Goal: Task Accomplishment & Management: Manage account settings

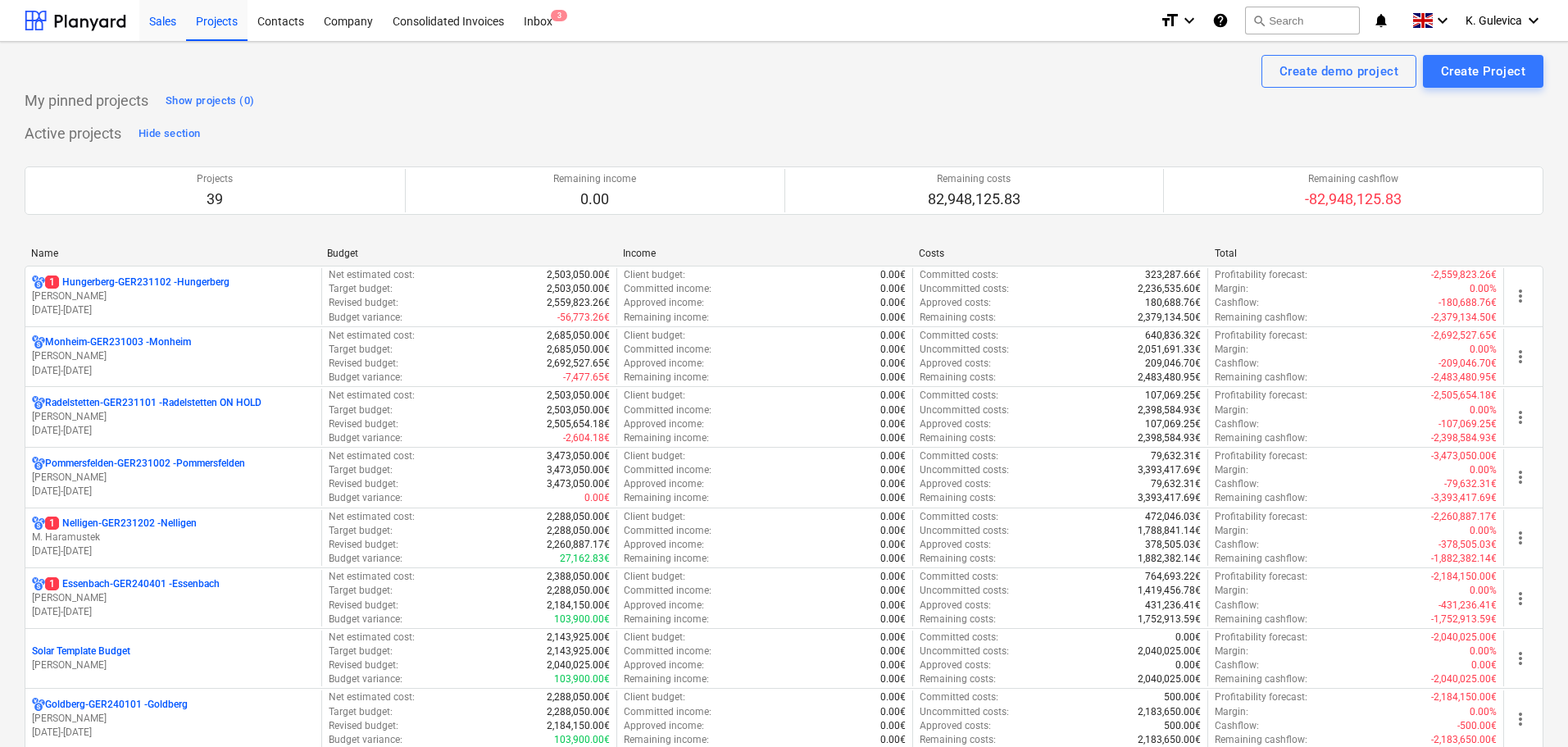
drag, startPoint x: 272, startPoint y: 26, endPoint x: 153, endPoint y: 25, distance: 119.0
click at [272, 26] on div "Contacts" at bounding box center [280, 20] width 67 height 42
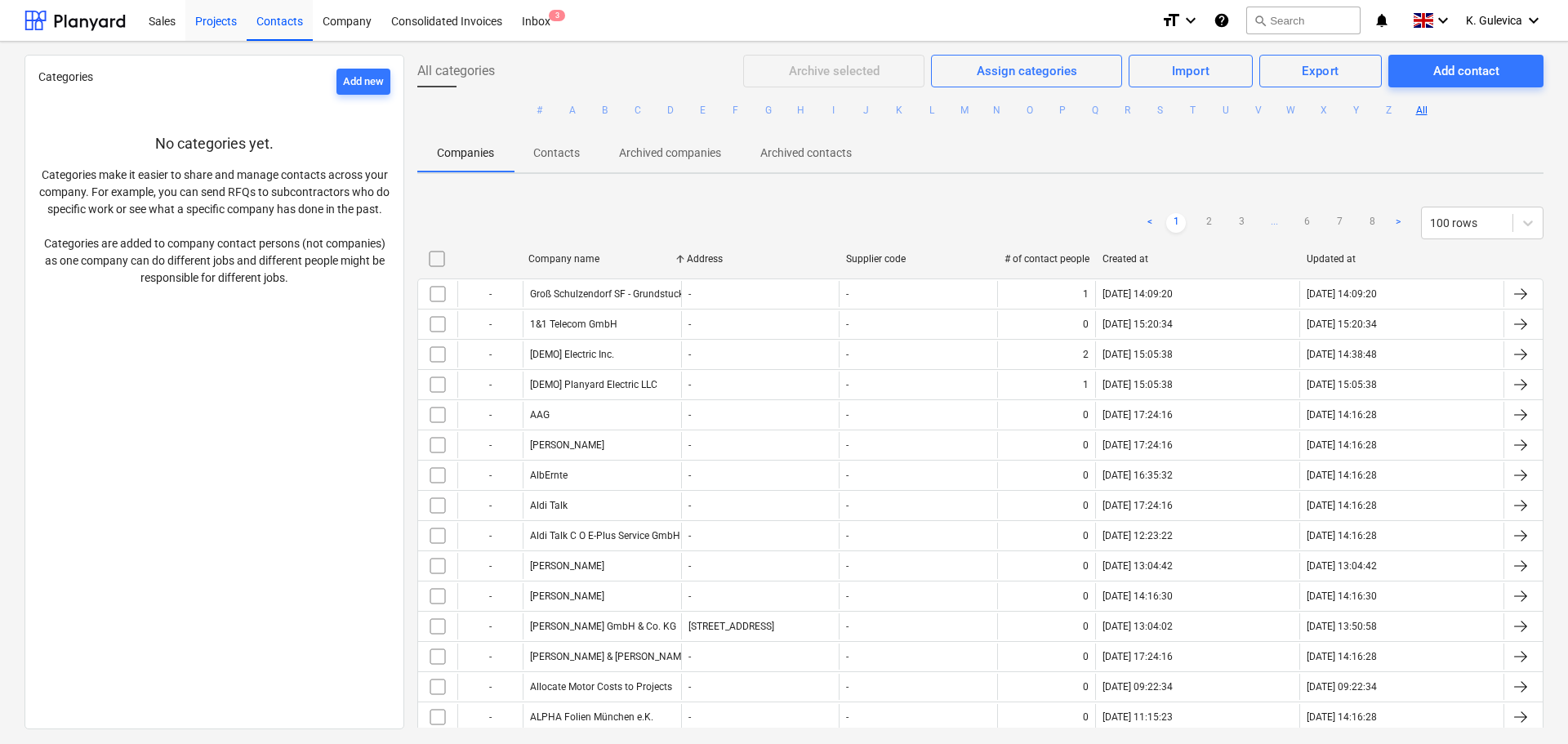
click at [210, 20] on div "Projects" at bounding box center [216, 20] width 61 height 42
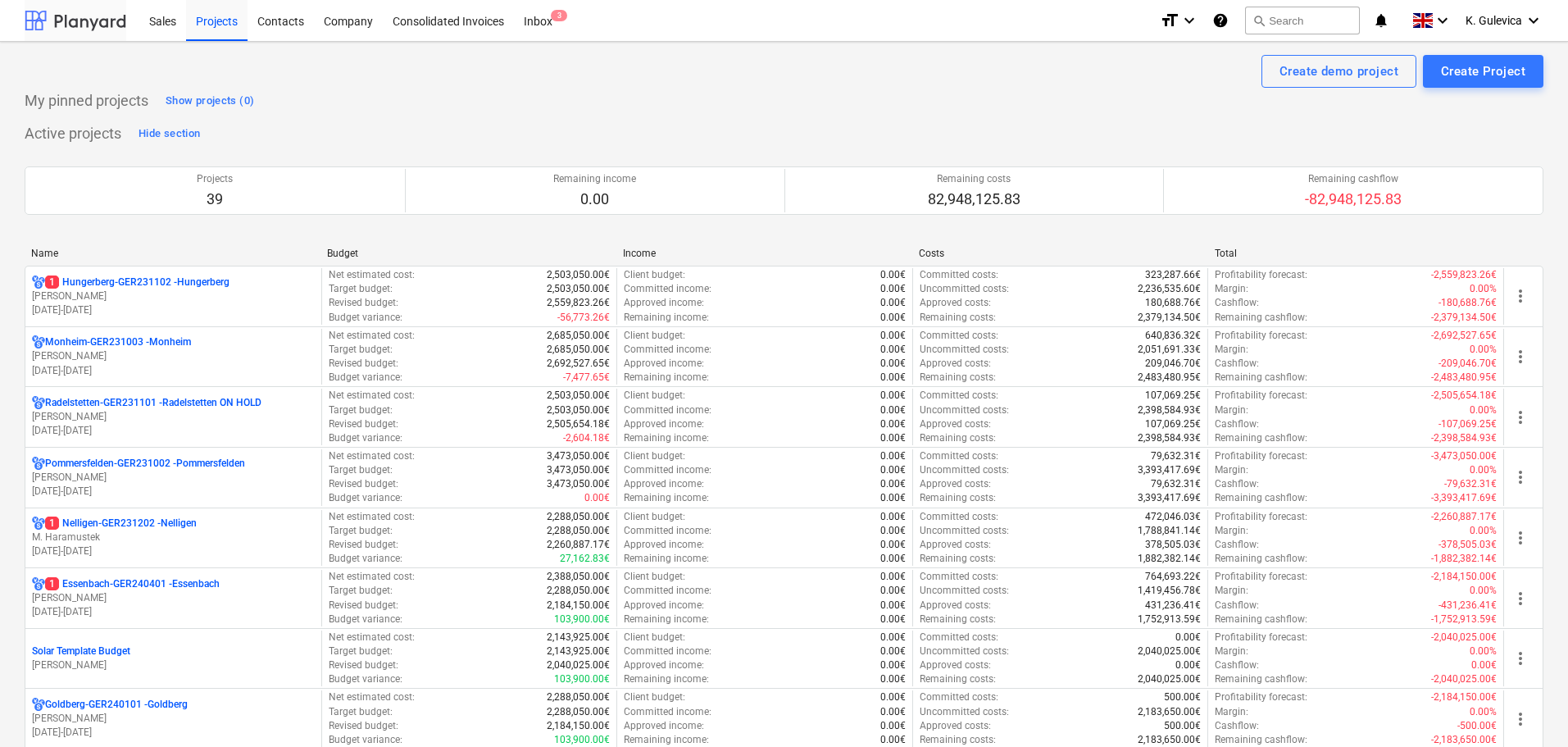
click at [82, 23] on div at bounding box center [75, 20] width 102 height 41
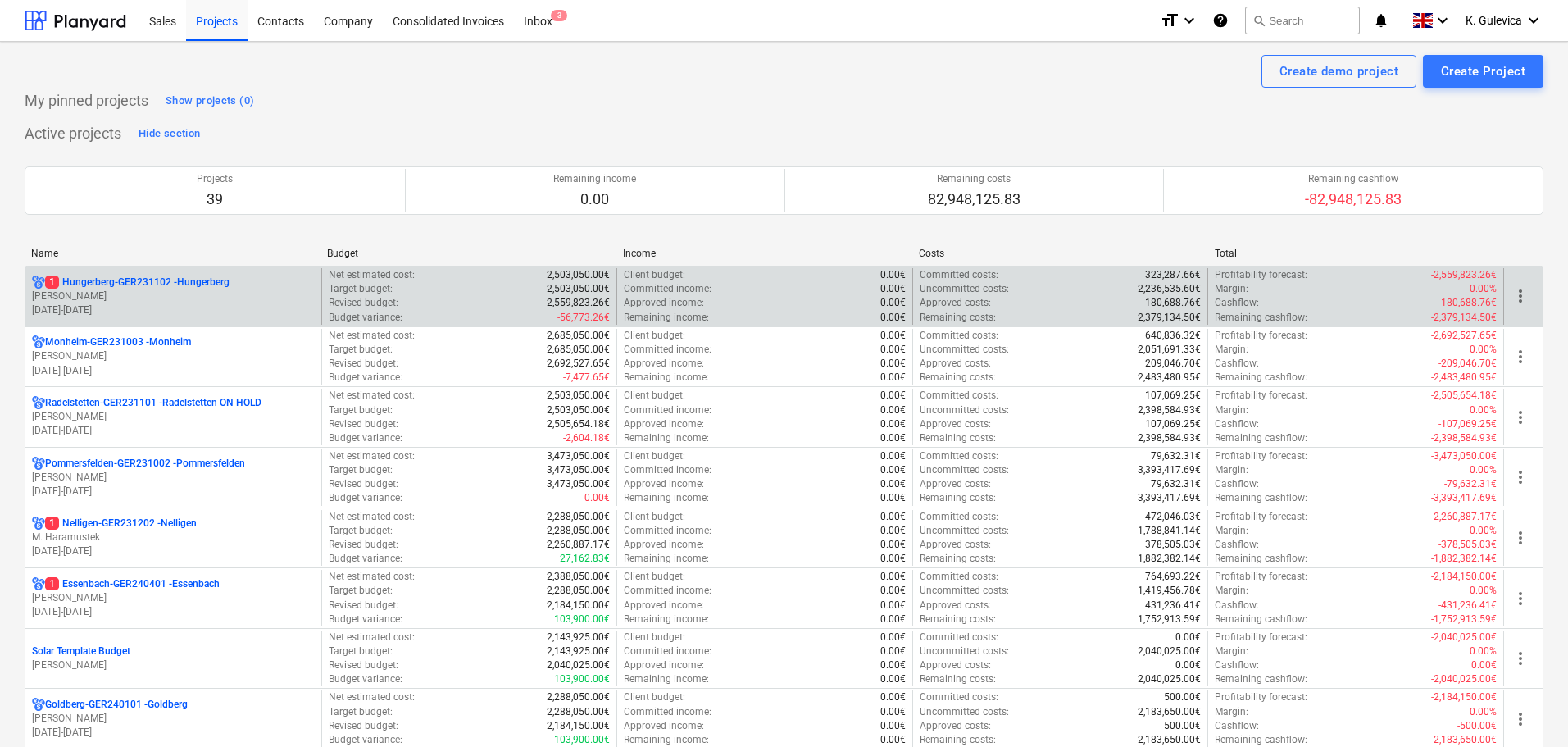
click at [197, 278] on p "1 Hungerberg-GER231102 - Hungerberg" at bounding box center [137, 282] width 184 height 14
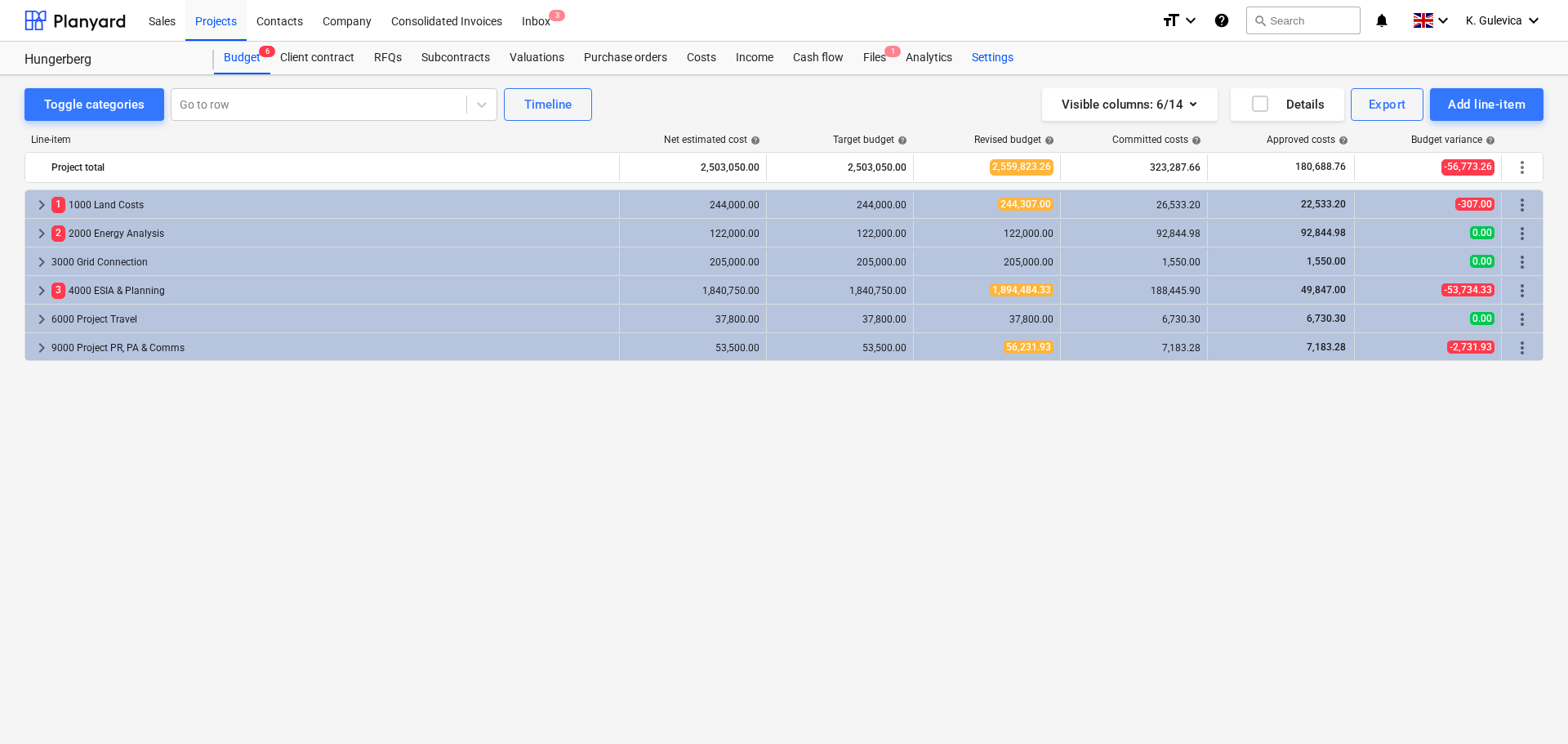
click at [996, 57] on div "Settings" at bounding box center [993, 58] width 61 height 32
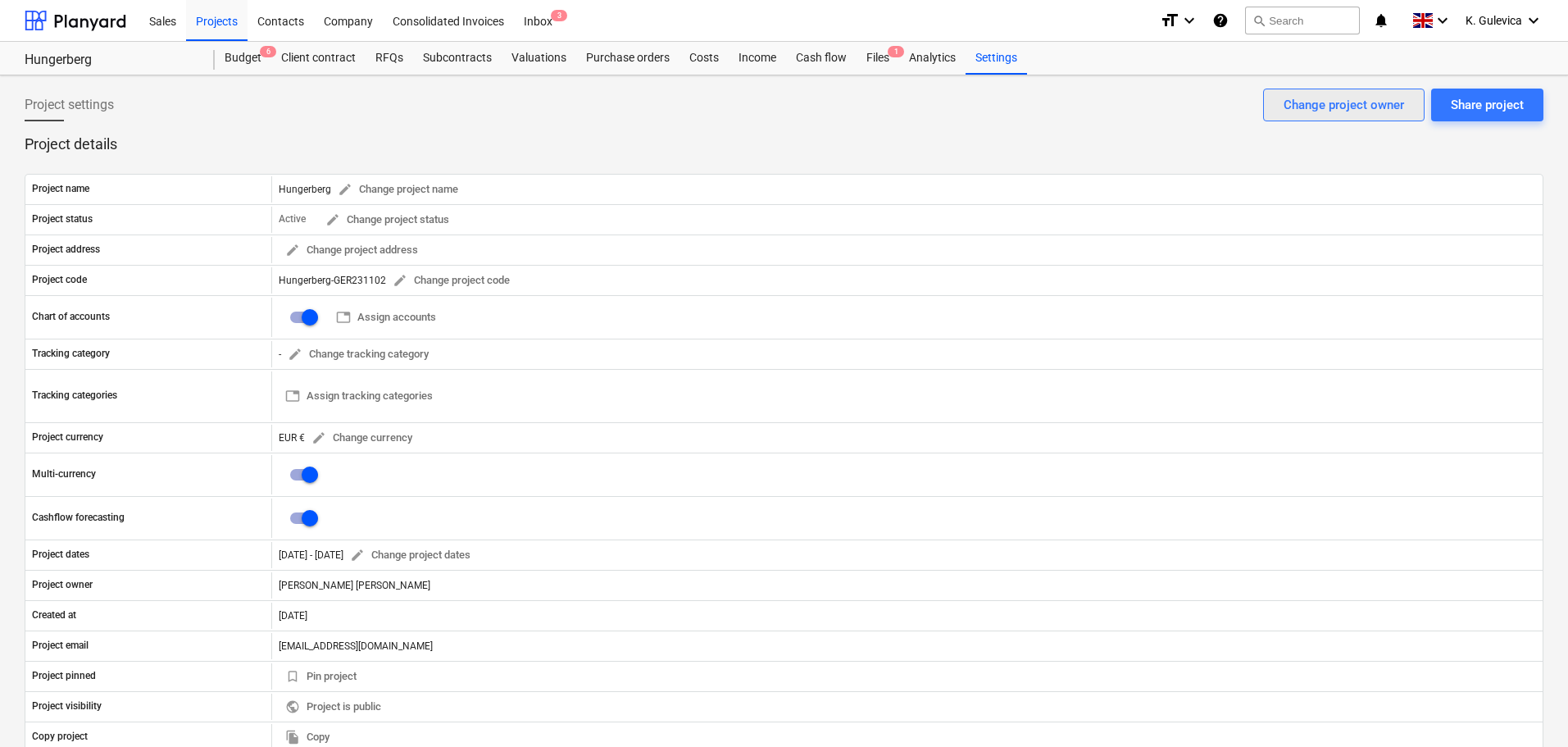
click at [1345, 104] on div "Change project owner" at bounding box center [1344, 105] width 120 height 21
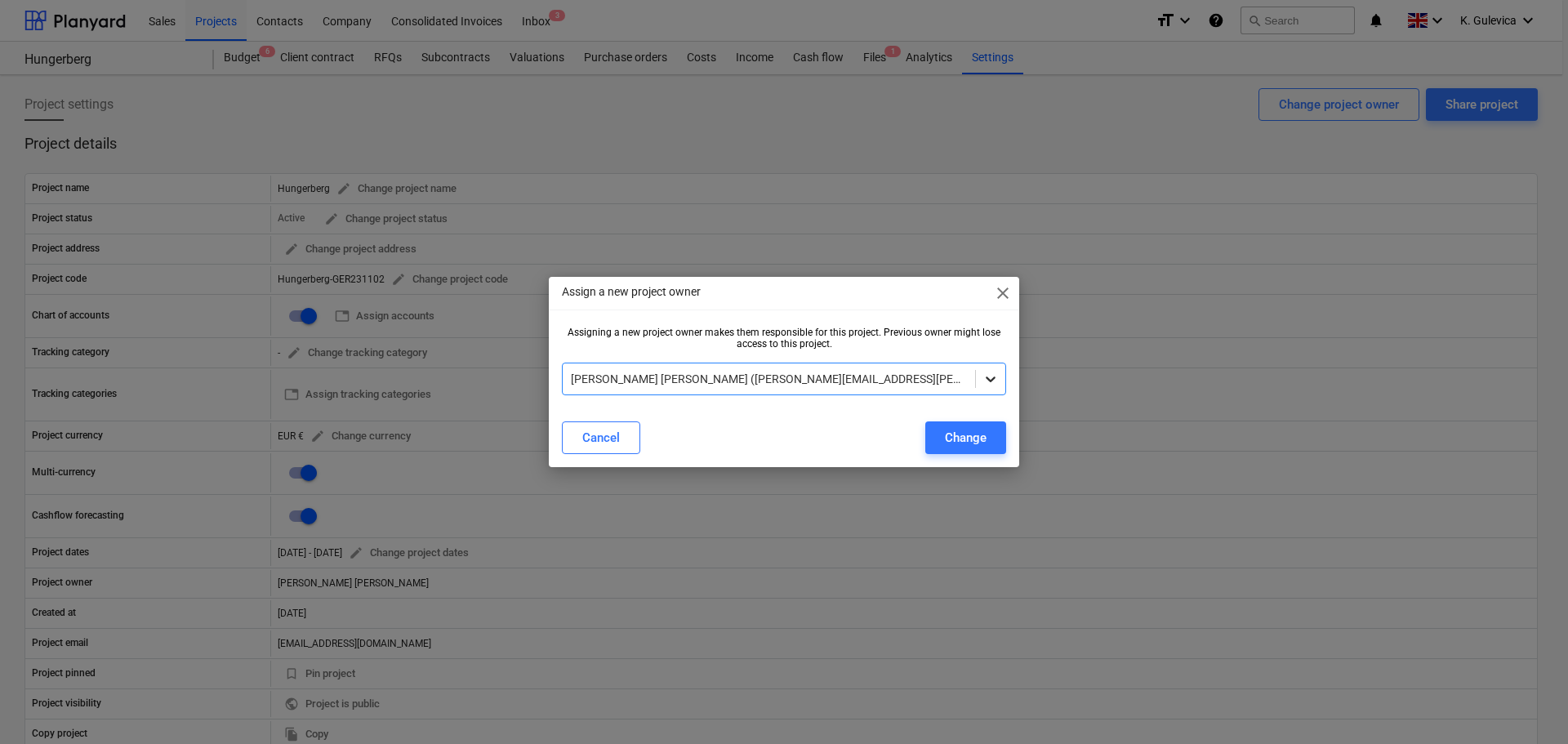
click at [991, 375] on icon at bounding box center [990, 379] width 17 height 17
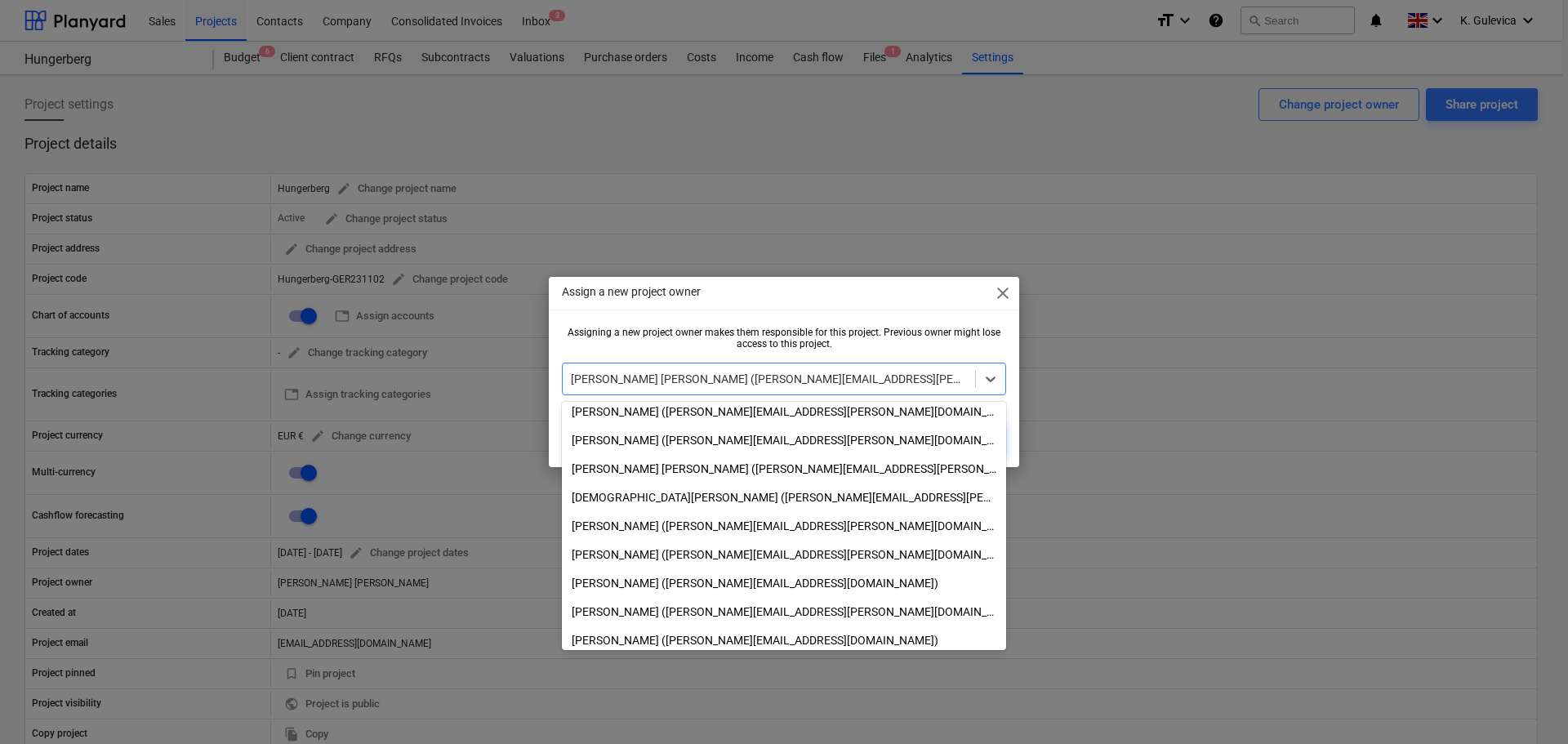
scroll to position [470, 0]
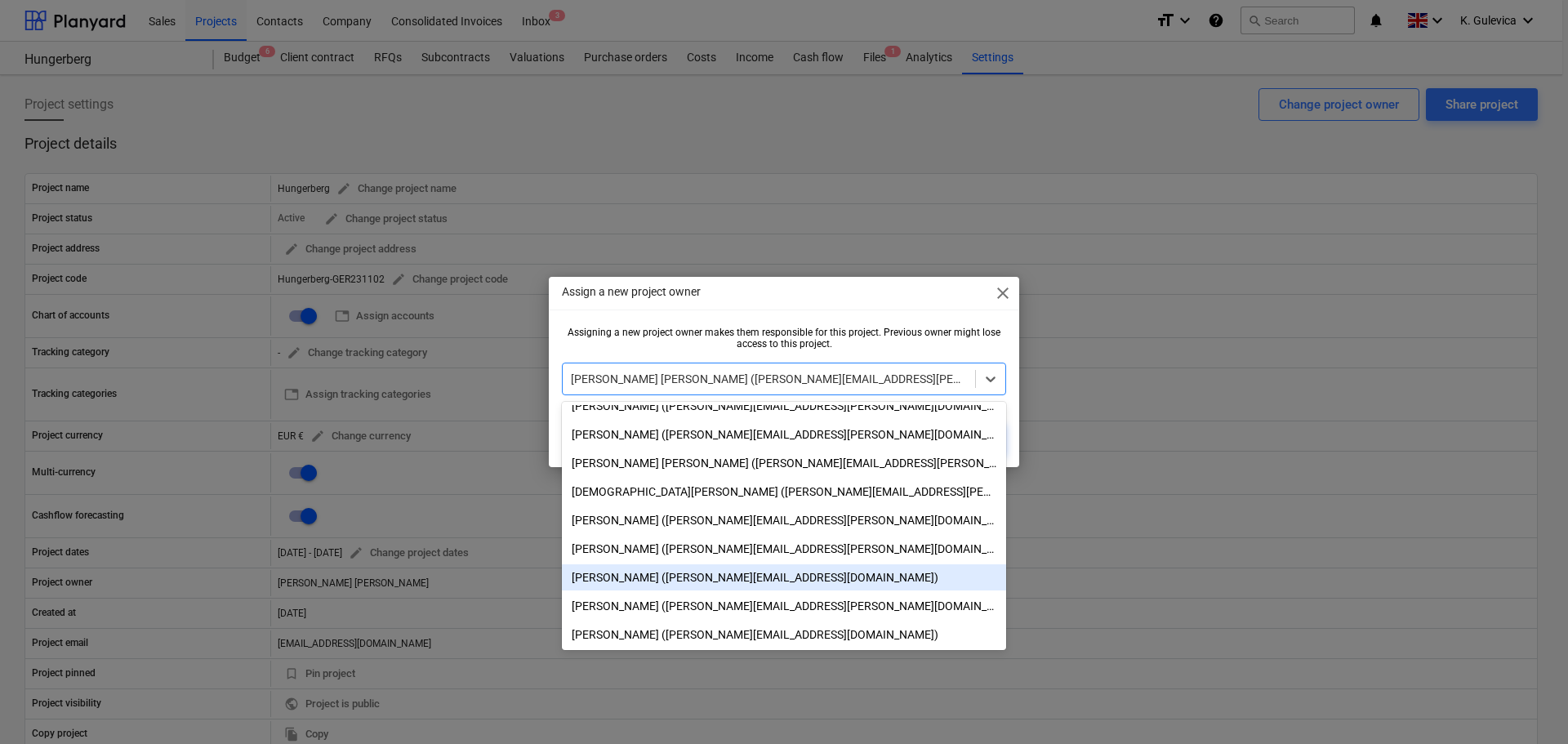
click at [1341, 521] on div "Assign a new project owner close Assigning a new project owner makes them respo…" at bounding box center [784, 372] width 1568 height 744
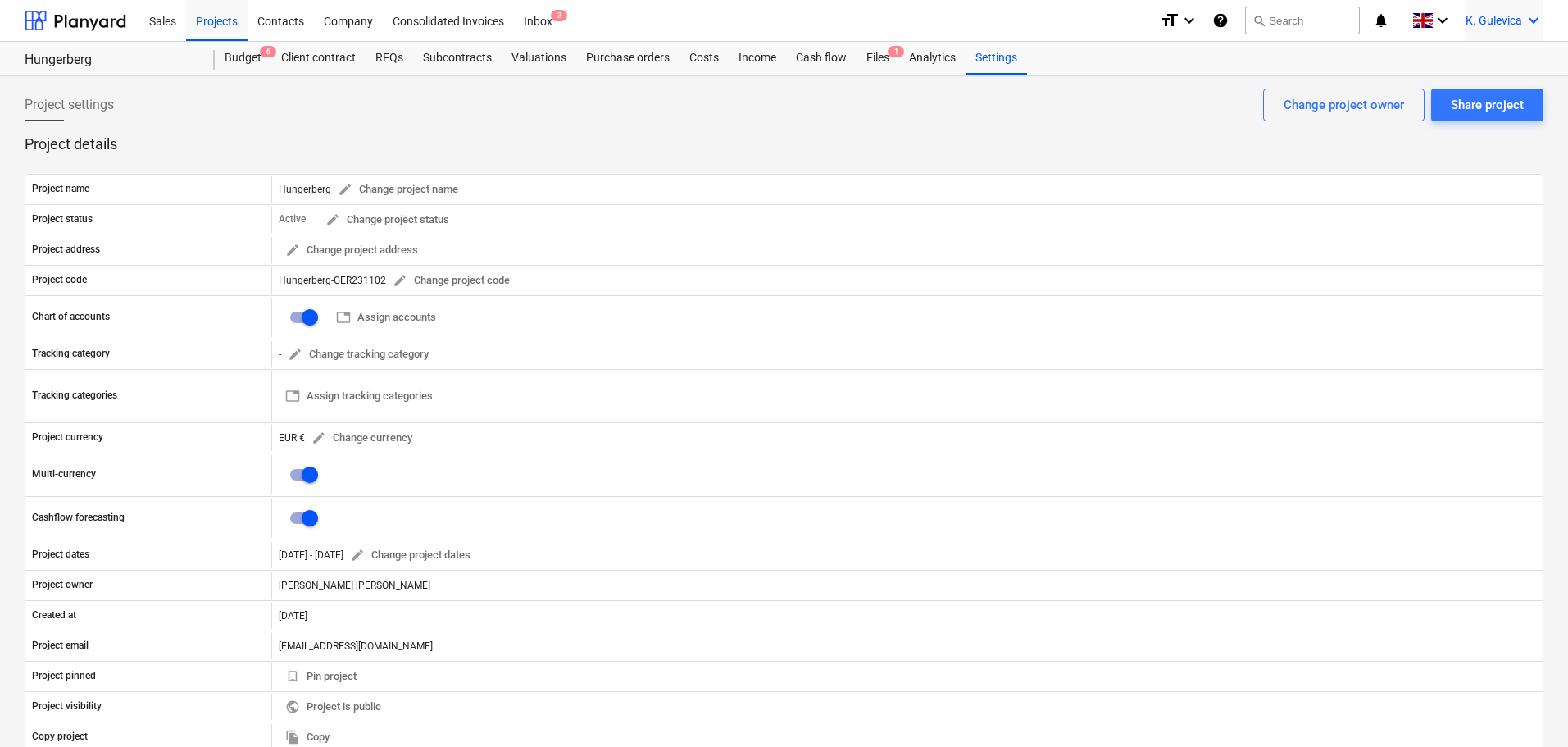
click at [1489, 19] on span "K. Gulevica" at bounding box center [1494, 20] width 57 height 13
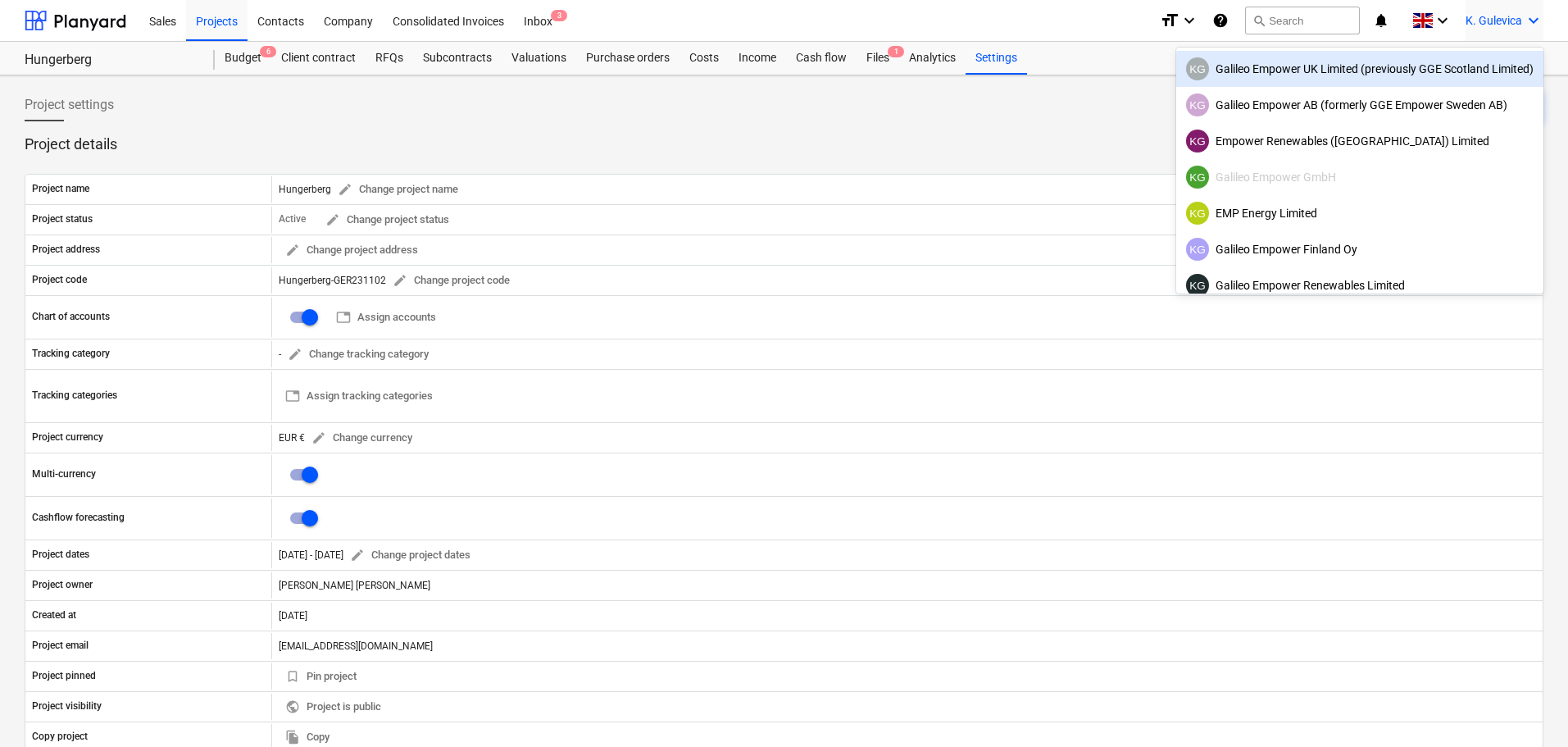
click at [1268, 64] on div "KG Galileo Empower UK Limited (previously GGE Scotland Limited)" at bounding box center [1359, 68] width 348 height 23
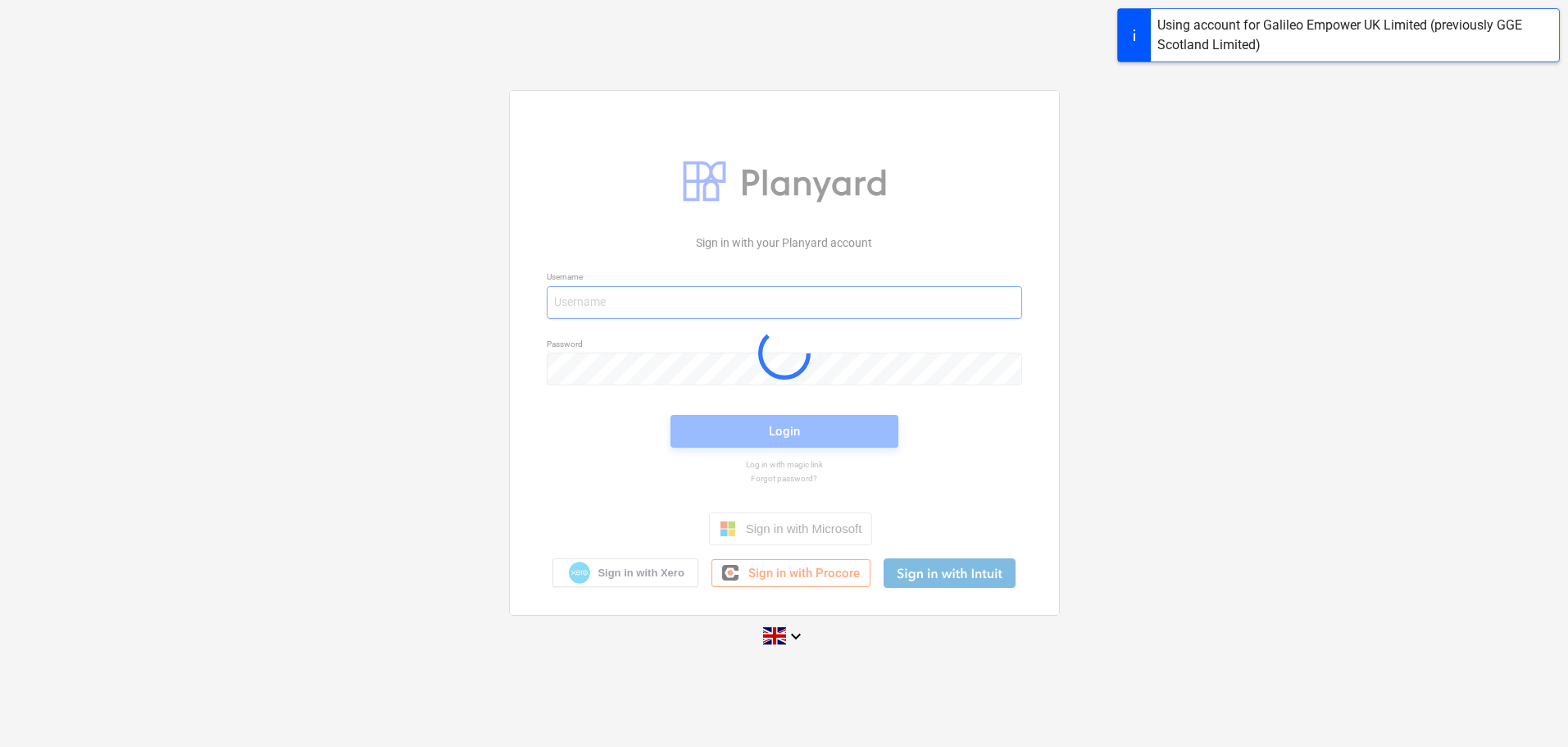
type input "[EMAIL_ADDRESS][DOMAIN_NAME]"
